Goal: Task Accomplishment & Management: Complete application form

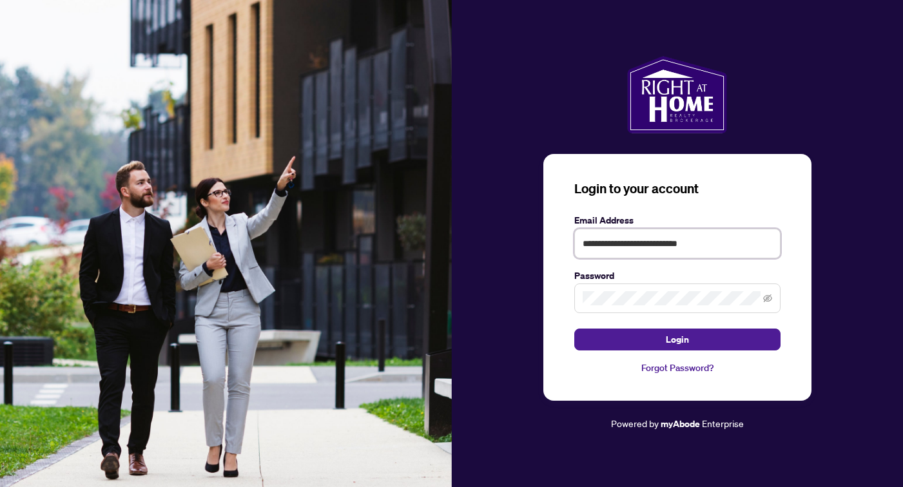
type input "**********"
click at [677, 340] on button "Login" at bounding box center [677, 340] width 206 height 22
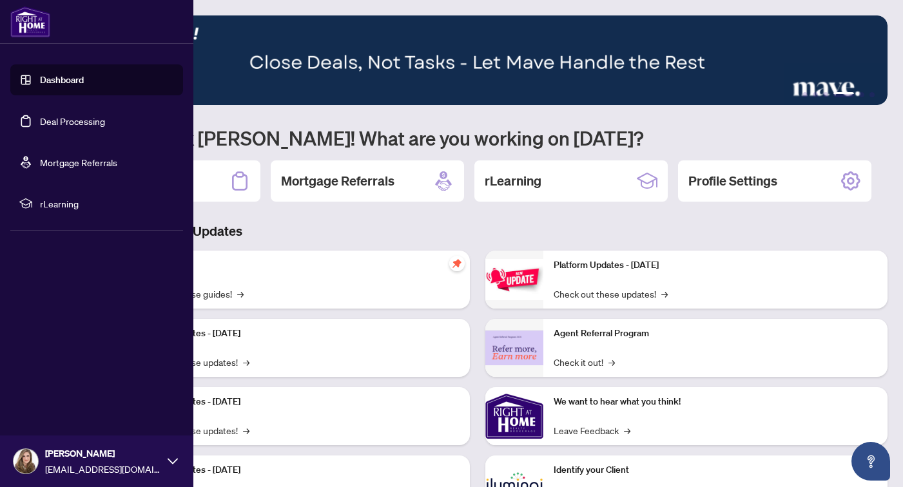
click at [41, 122] on link "Deal Processing" at bounding box center [72, 121] width 65 height 12
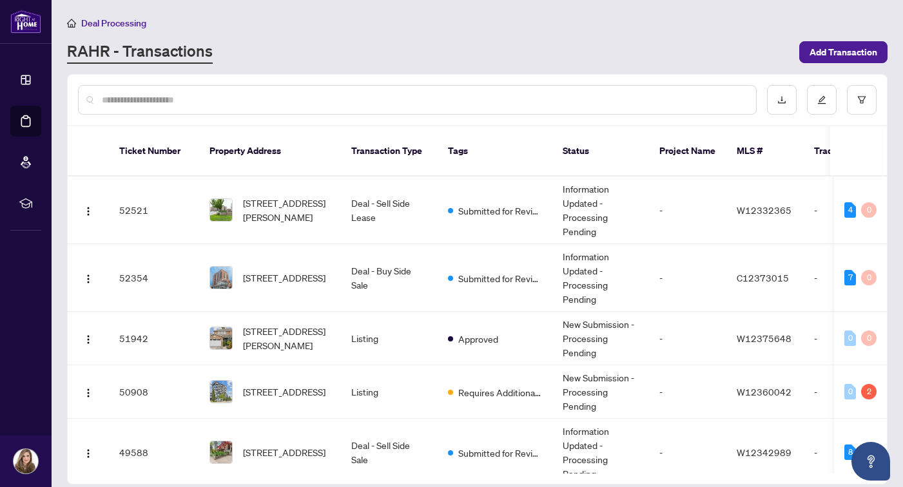
click at [471, 48] on div "RAHR - Transactions" at bounding box center [429, 52] width 725 height 23
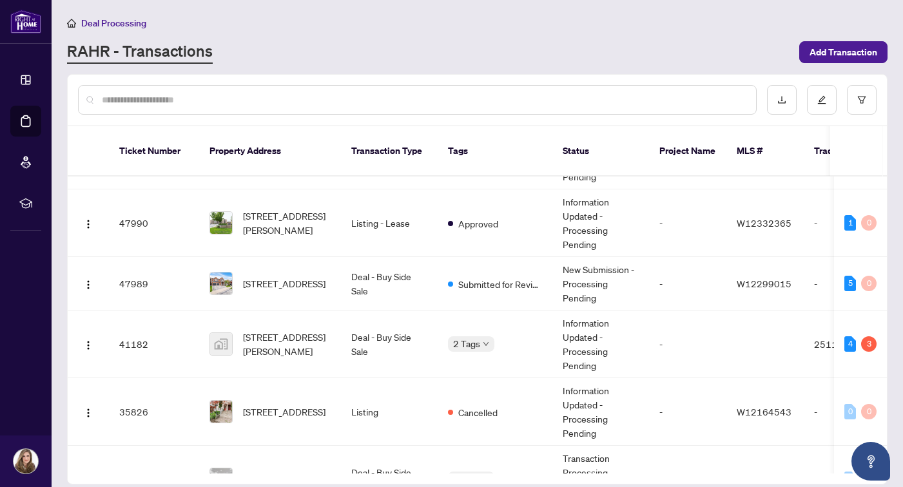
scroll to position [425, 0]
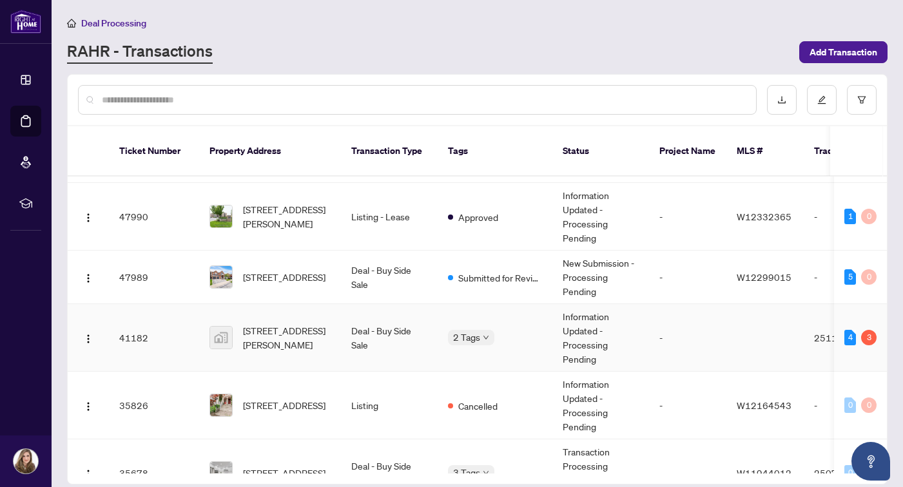
click at [478, 330] on span "2 Tags" at bounding box center [466, 337] width 27 height 15
click at [734, 323] on td at bounding box center [765, 338] width 77 height 68
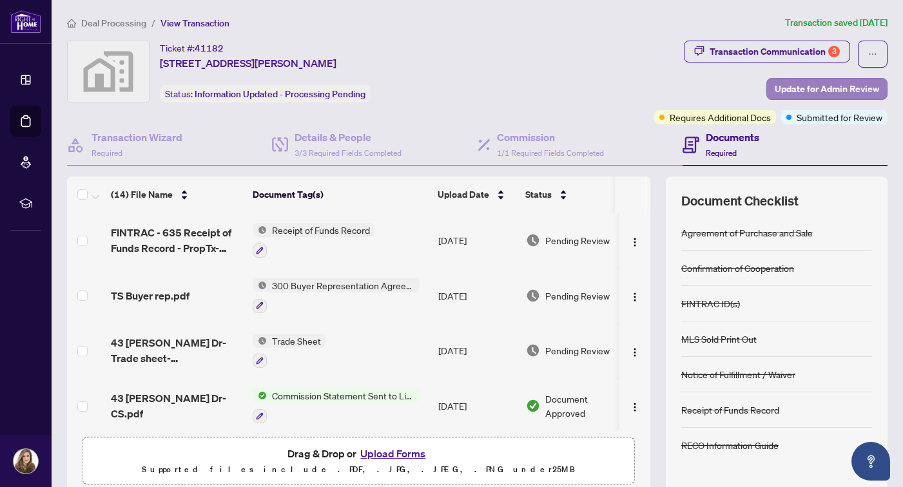
click at [863, 90] on span "Update for Admin Review" at bounding box center [827, 89] width 104 height 21
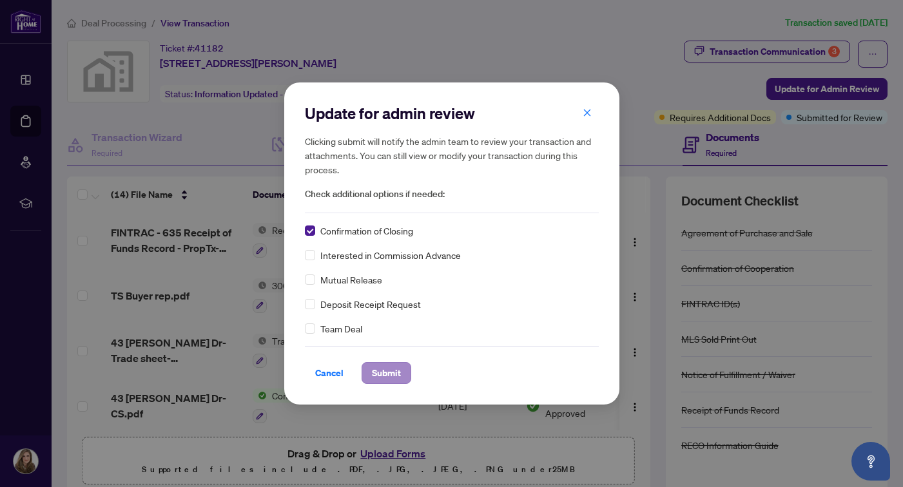
click at [384, 369] on span "Submit" at bounding box center [386, 373] width 29 height 21
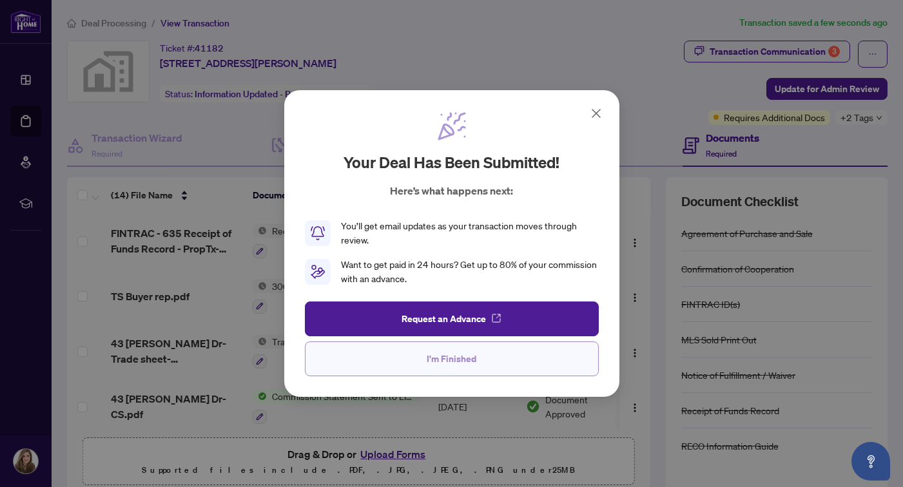
click at [389, 358] on button "I'm Finished" at bounding box center [452, 359] width 294 height 35
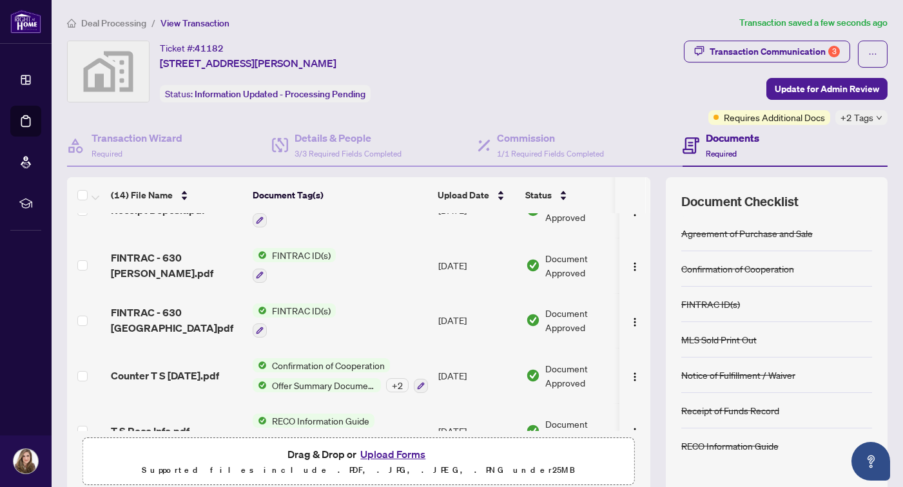
scroll to position [559, 0]
